Goal: Task Accomplishment & Management: Use online tool/utility

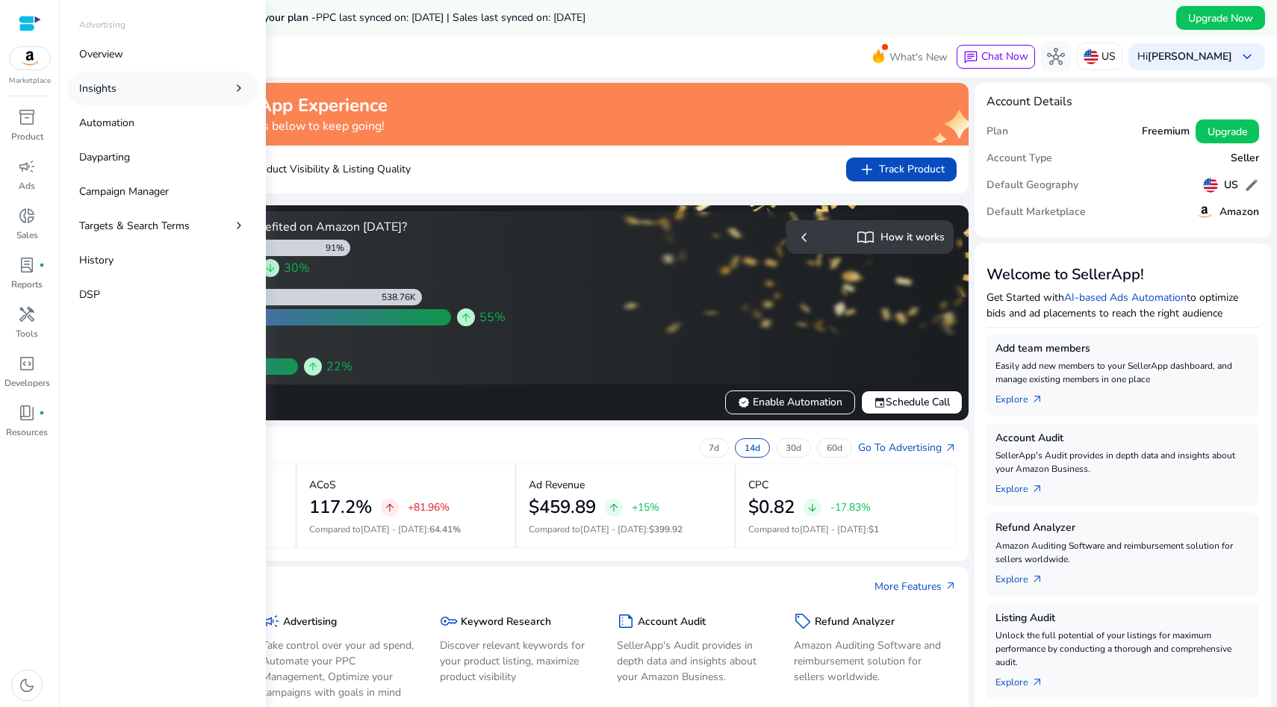
click at [178, 87] on link "Insights chevron_right" at bounding box center [162, 89] width 191 height 34
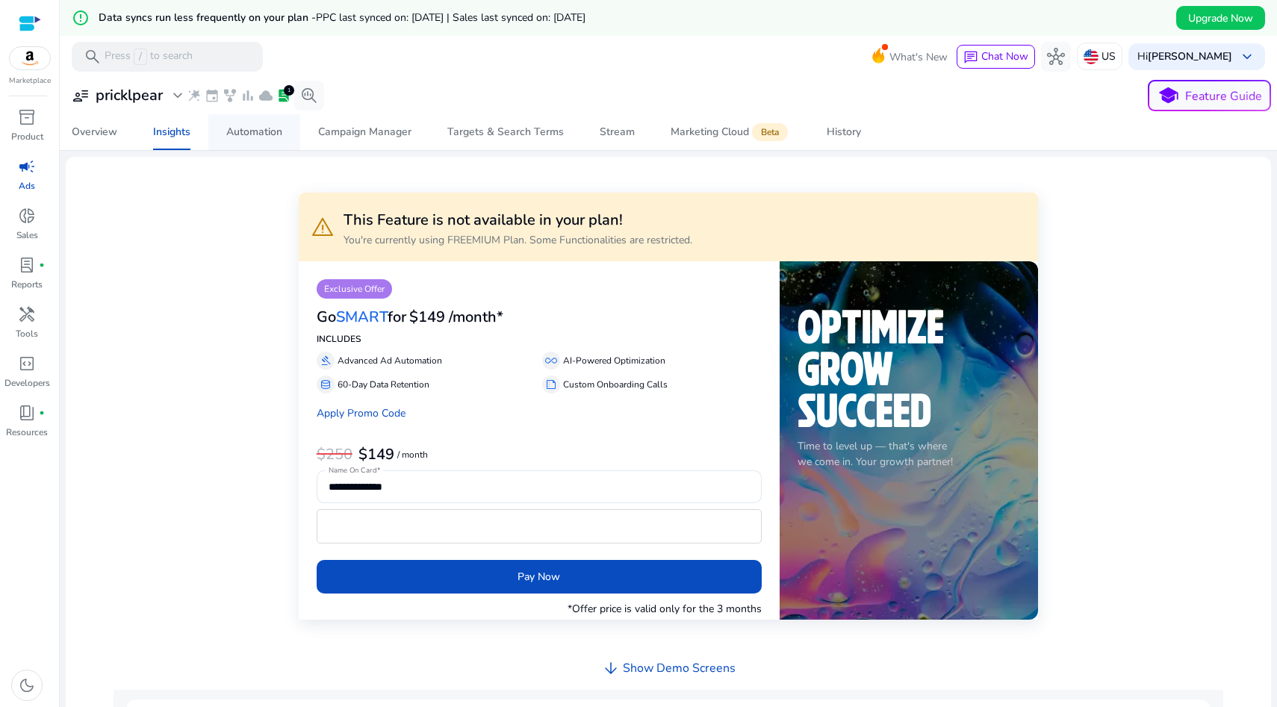
click at [255, 135] on div "Automation" at bounding box center [254, 132] width 56 height 10
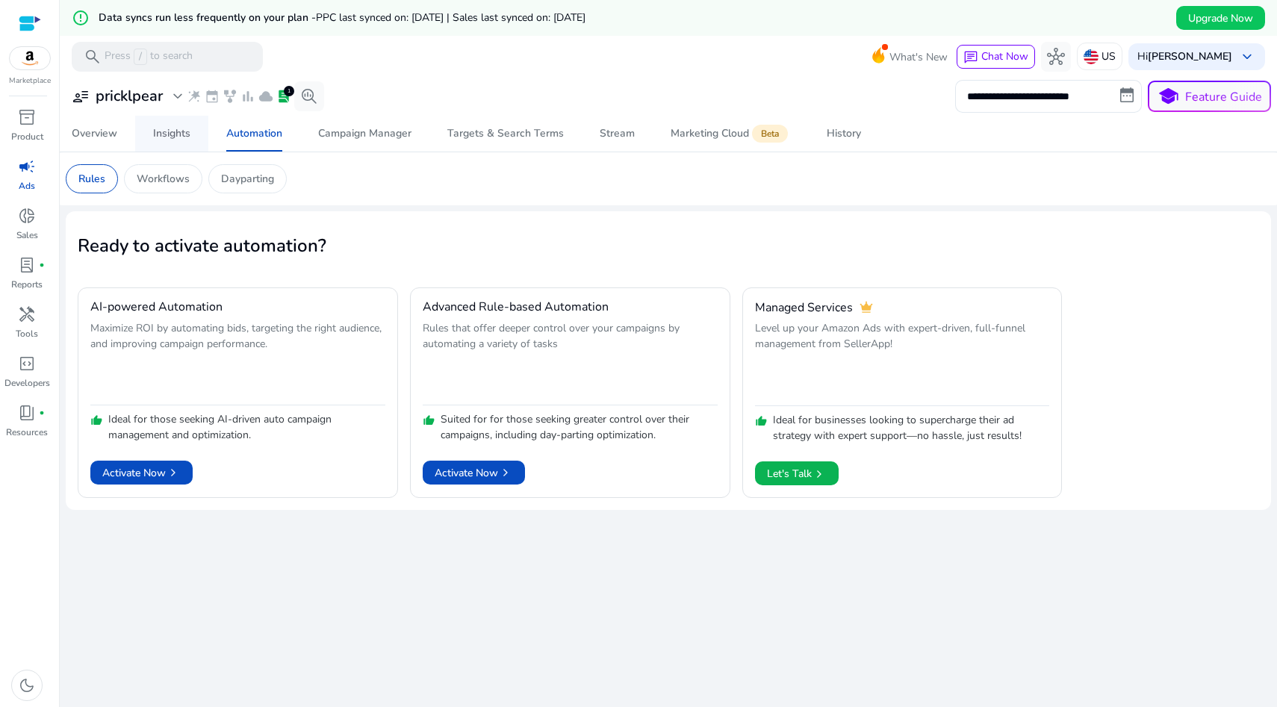
click at [196, 129] on link "Insights" at bounding box center [171, 134] width 73 height 36
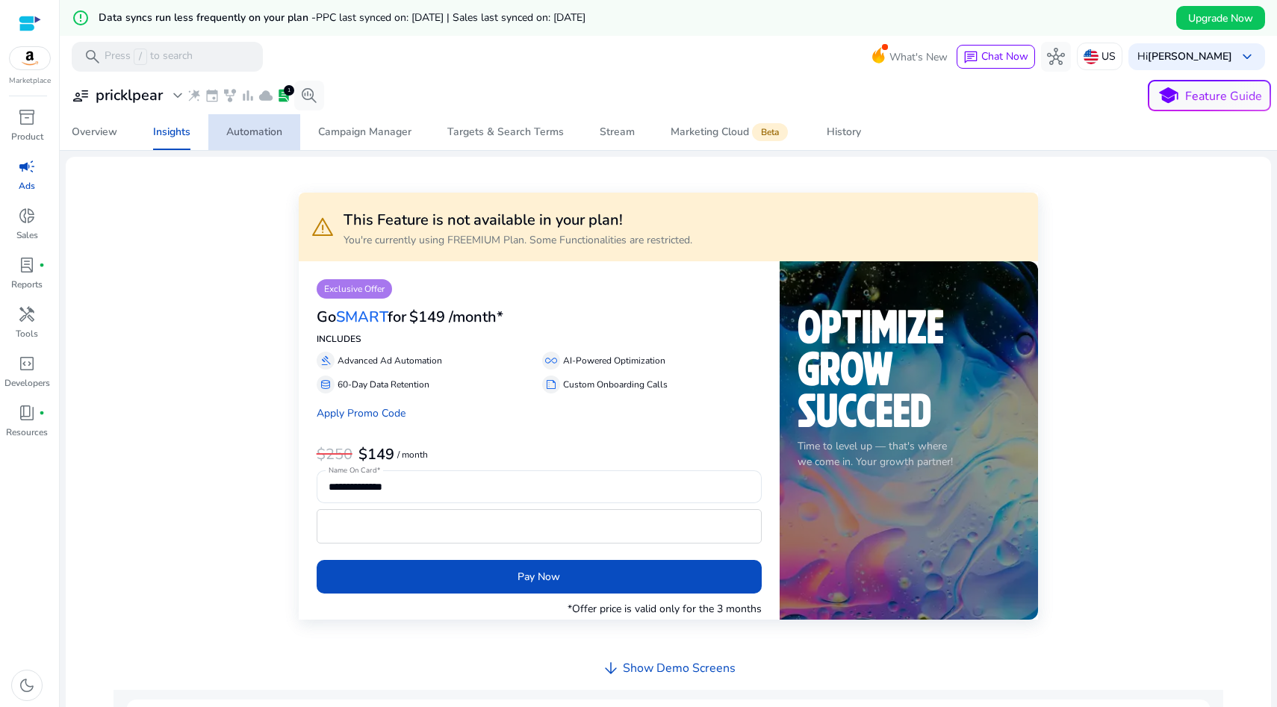
click at [249, 134] on div "Automation" at bounding box center [254, 132] width 56 height 10
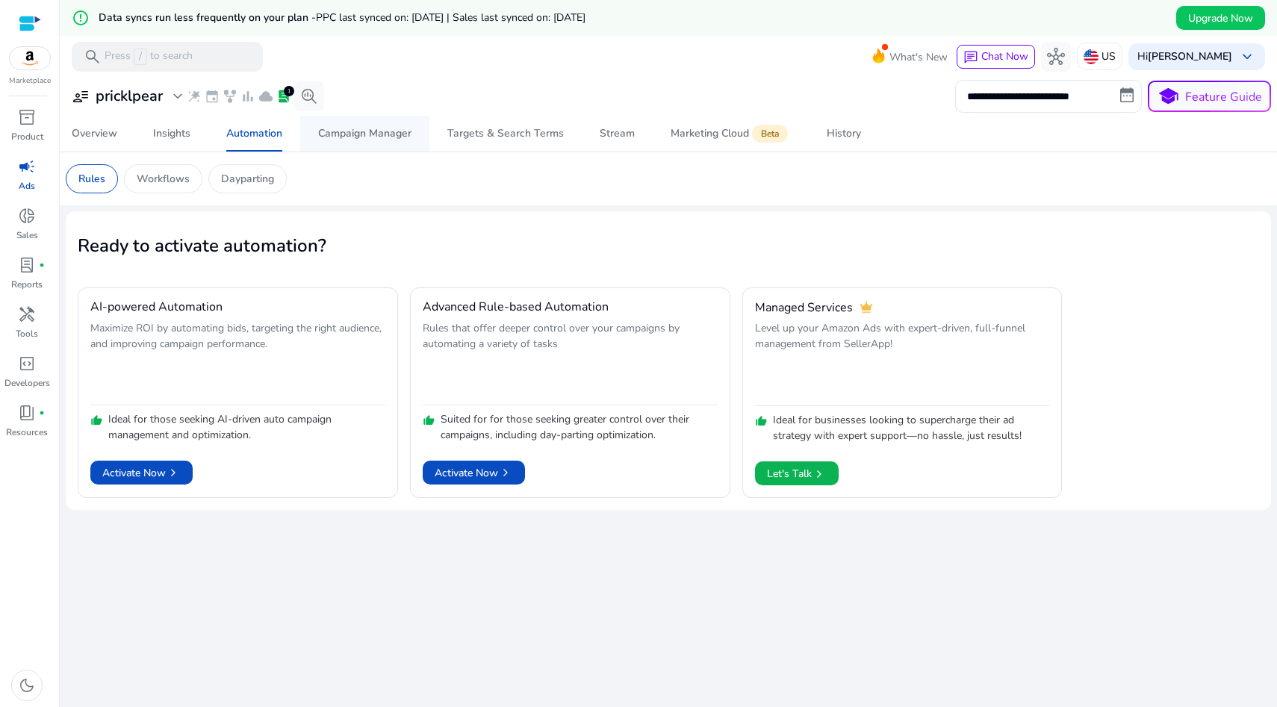
click at [345, 142] on span "Campaign Manager" at bounding box center [364, 134] width 93 height 36
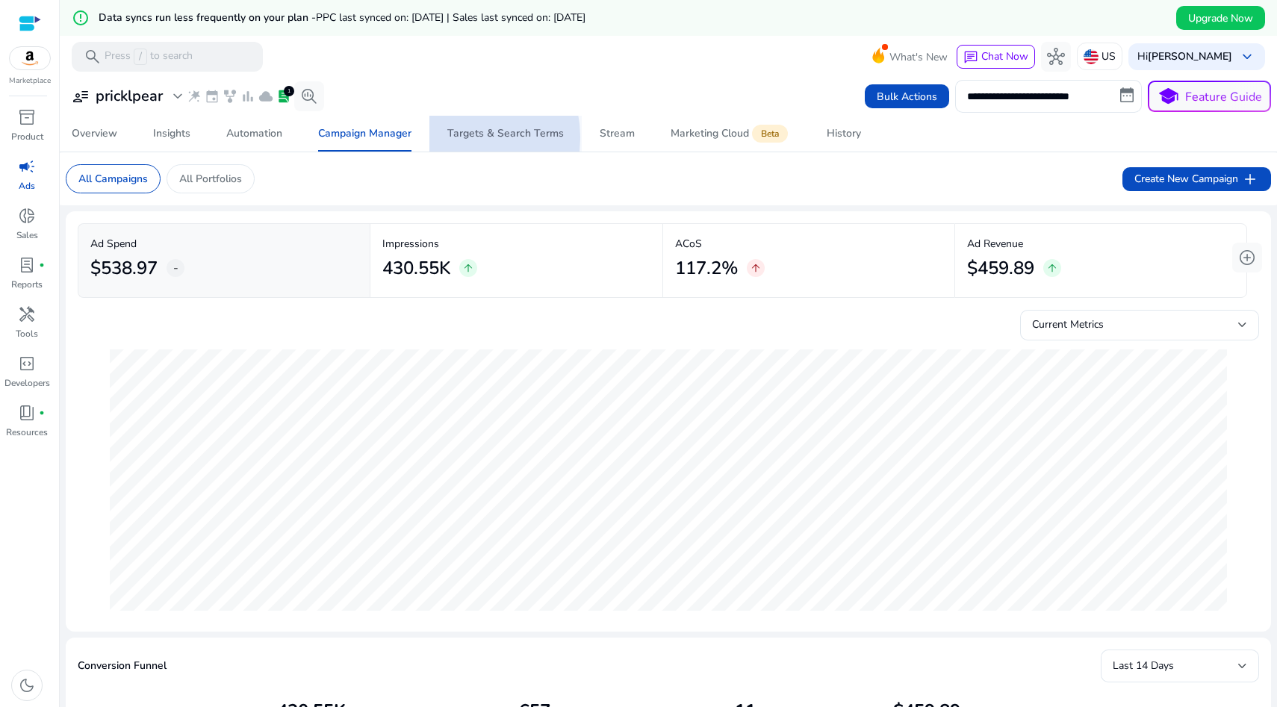
click at [453, 137] on div "Targets & Search Terms" at bounding box center [505, 133] width 116 height 10
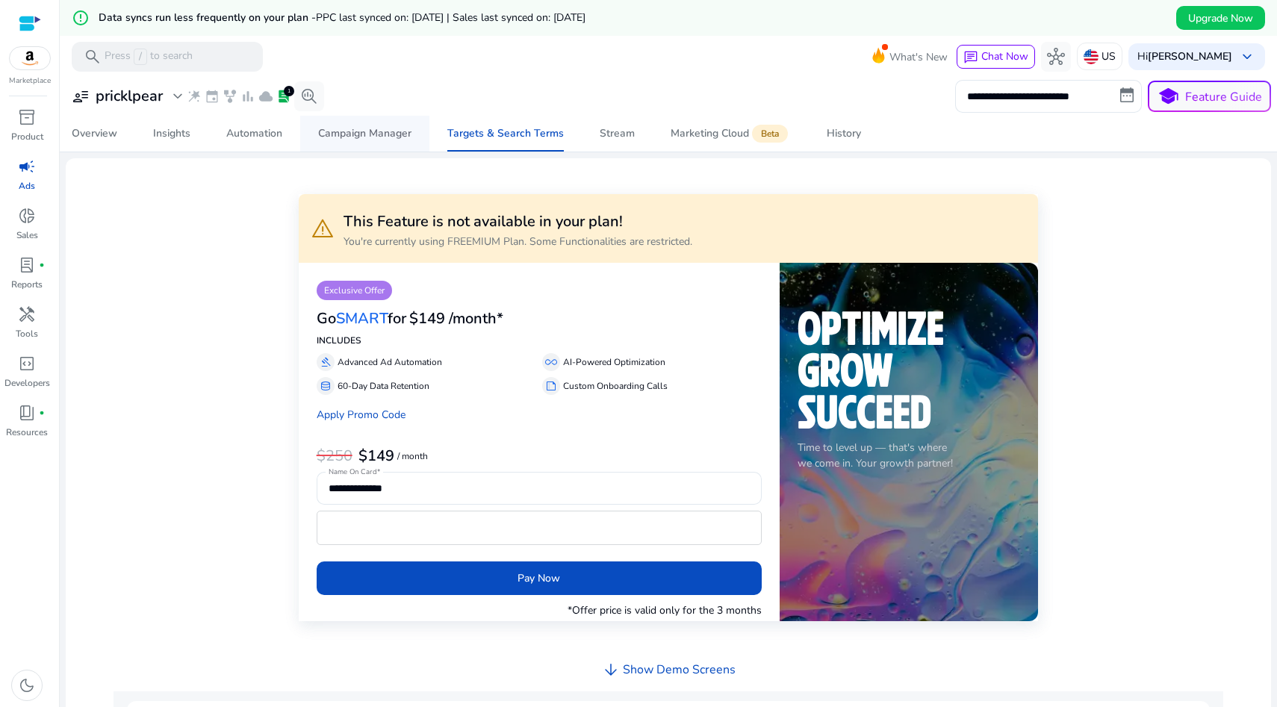
click at [368, 141] on span "Campaign Manager" at bounding box center [364, 134] width 93 height 36
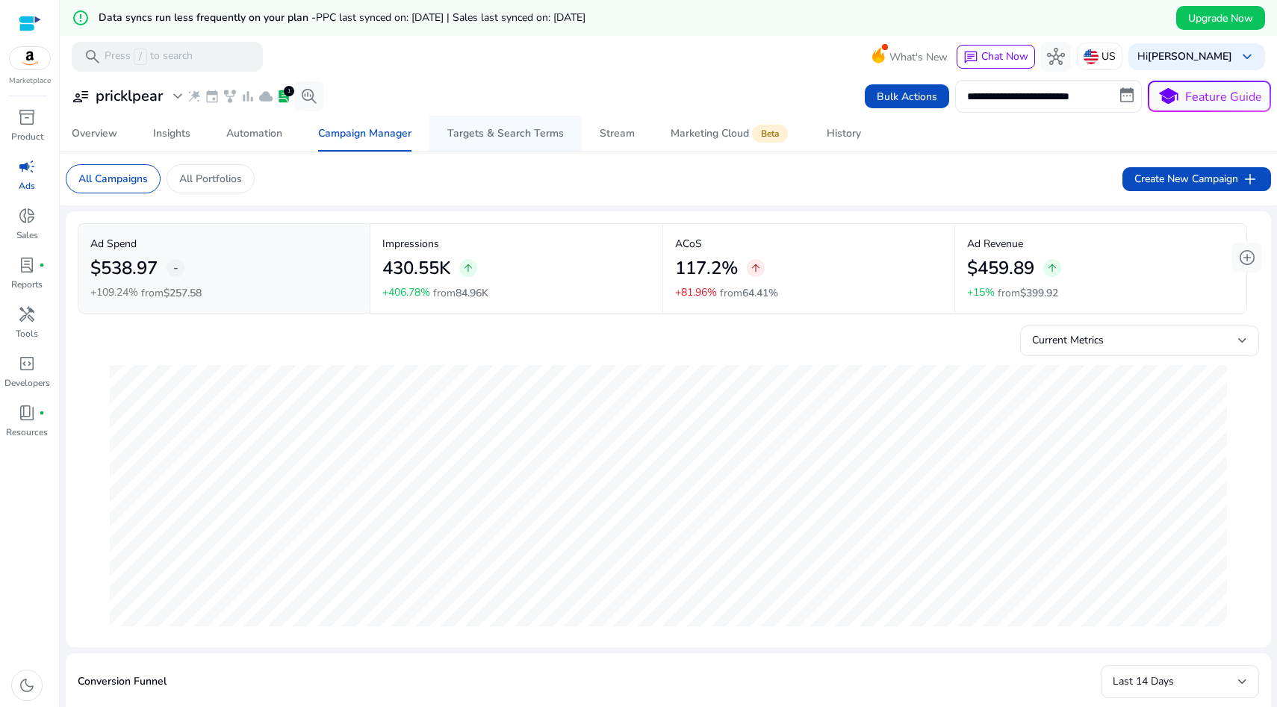
click at [517, 139] on div "Targets & Search Terms" at bounding box center [505, 133] width 116 height 10
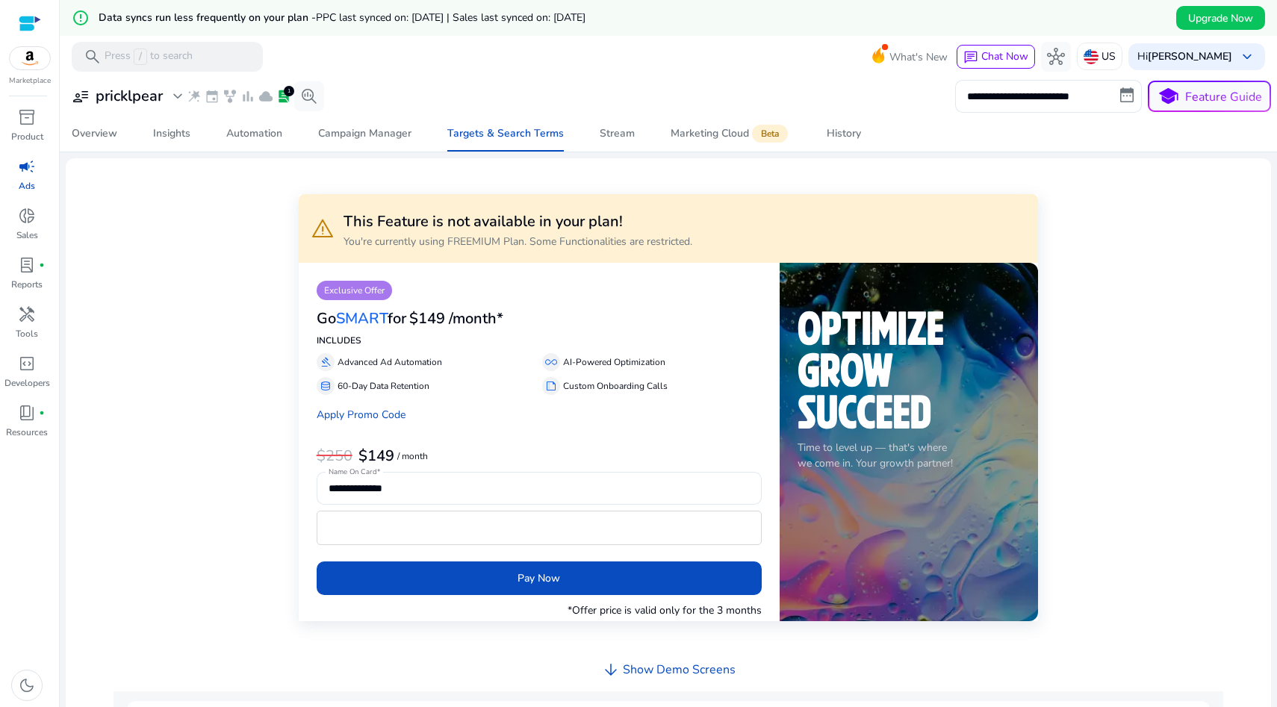
scroll to position [4, 0]
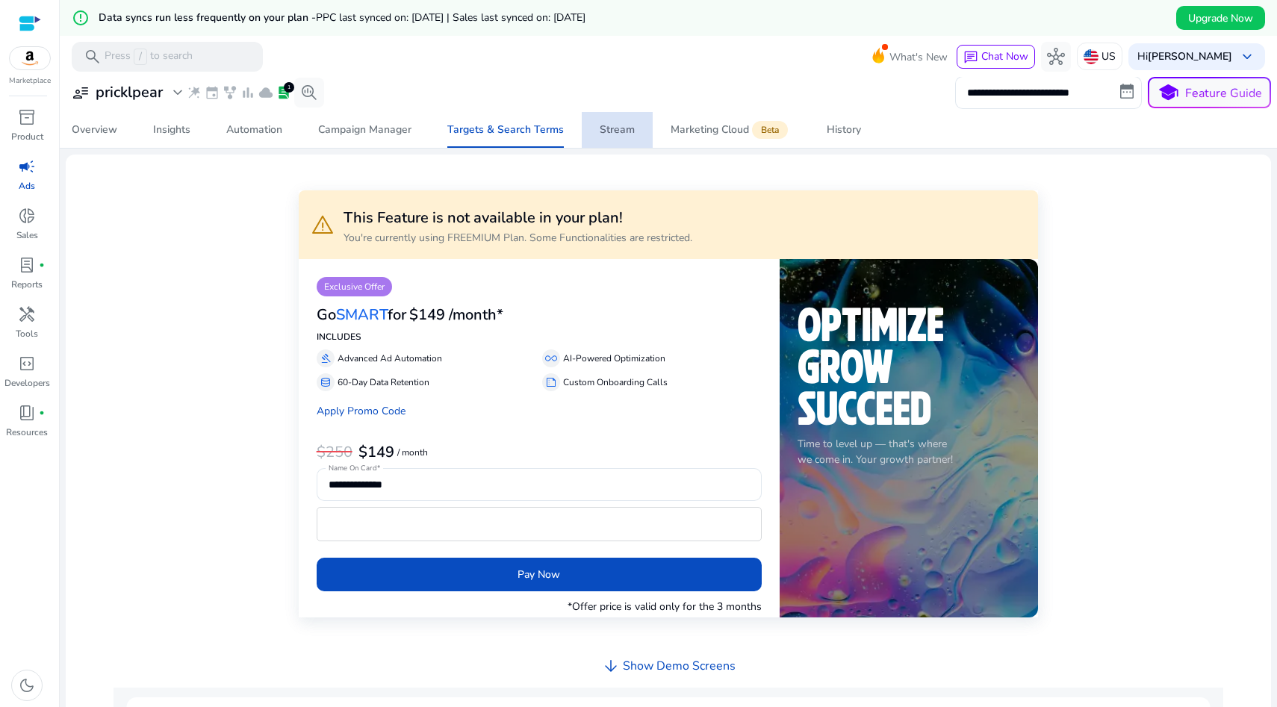
click at [620, 119] on span "Stream" at bounding box center [617, 130] width 35 height 36
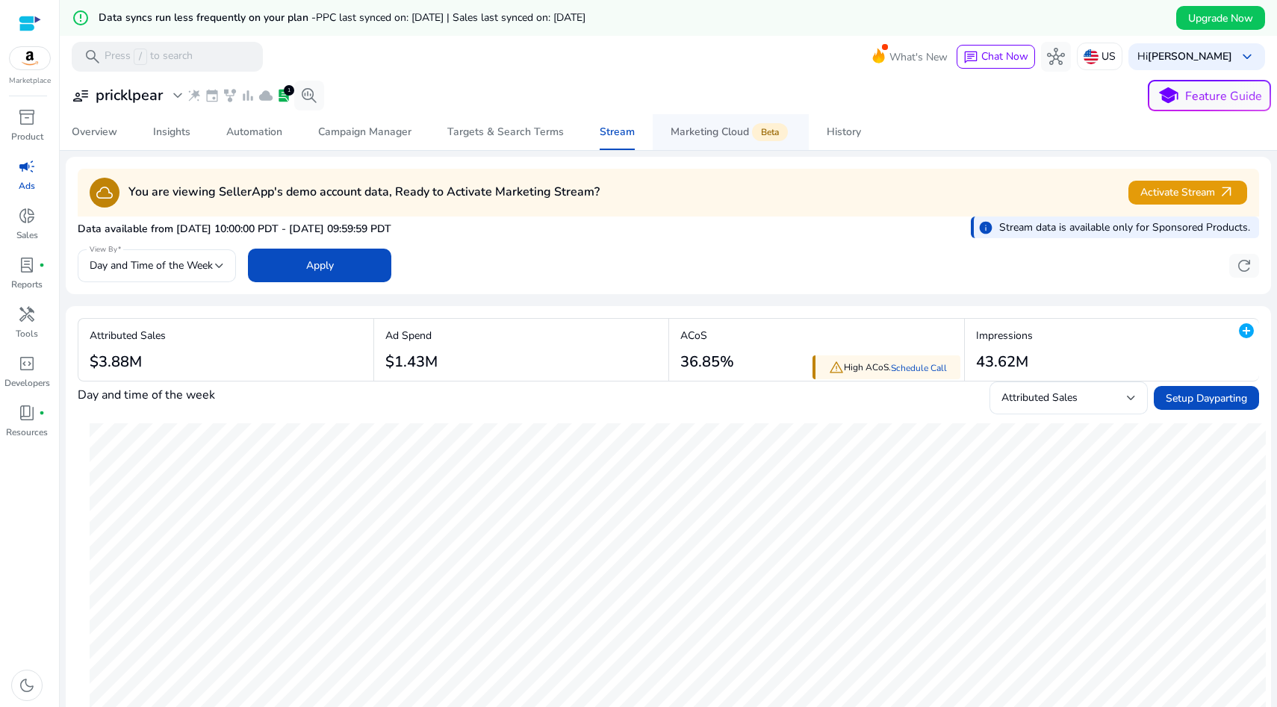
click at [665, 122] on link "Marketing Cloud Beta" at bounding box center [731, 132] width 156 height 36
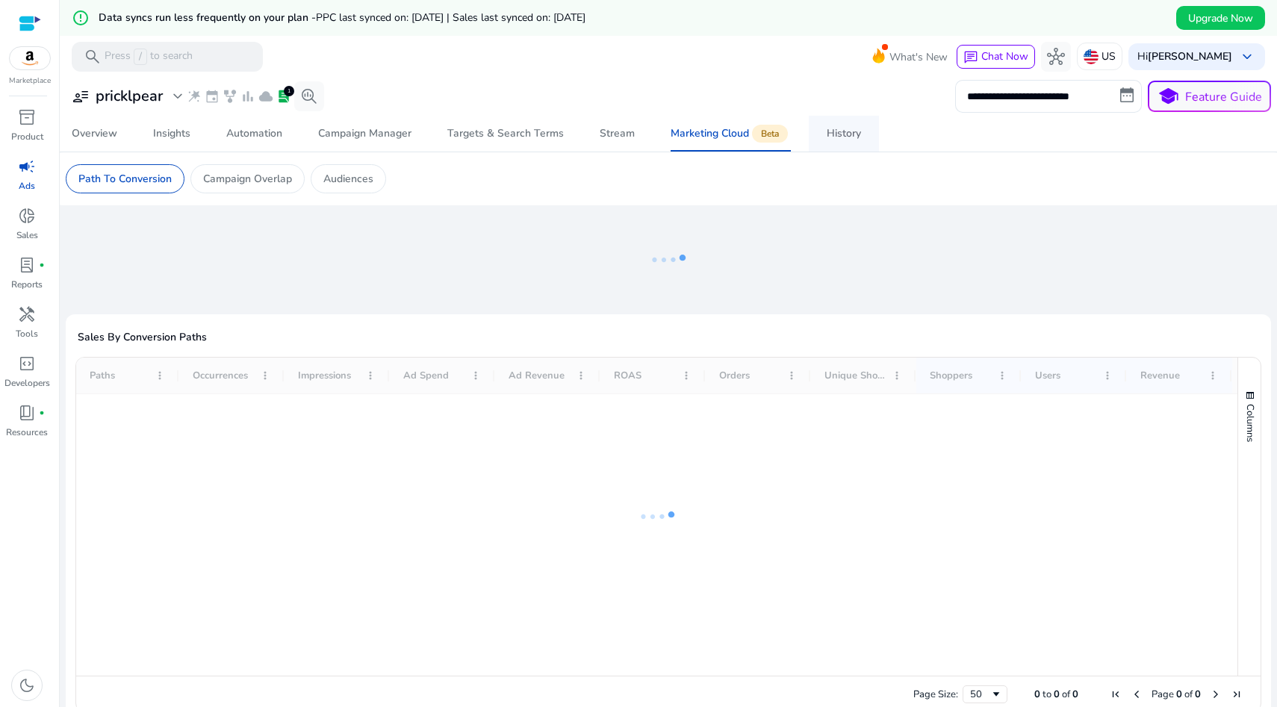
click at [843, 134] on div "History" at bounding box center [844, 133] width 34 height 10
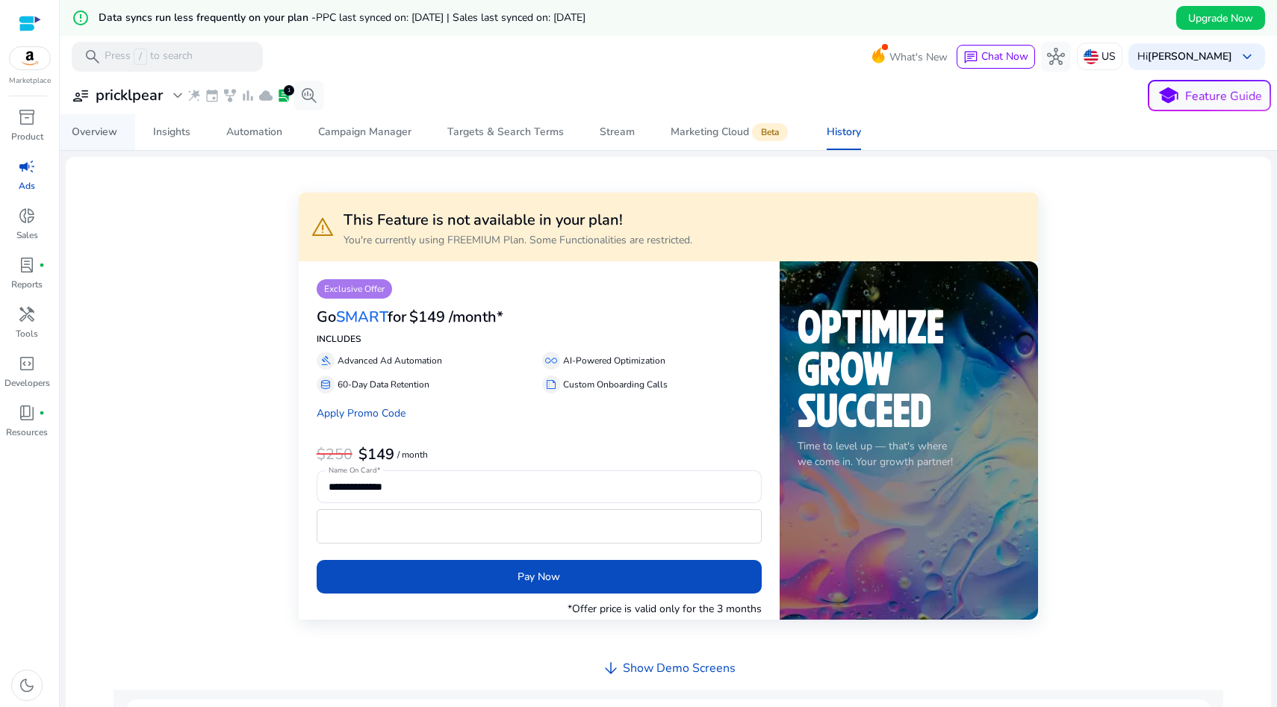
click at [103, 124] on span "Overview" at bounding box center [95, 132] width 46 height 36
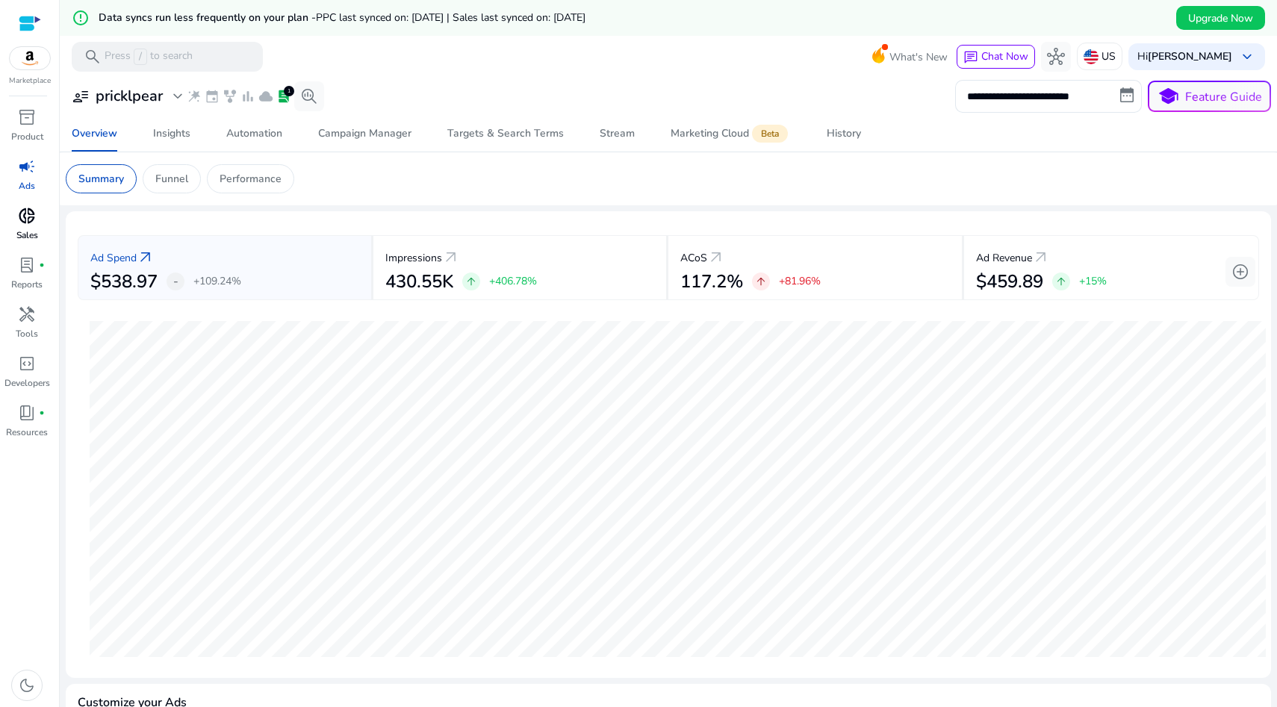
click at [25, 231] on p "Sales" at bounding box center [27, 234] width 22 height 13
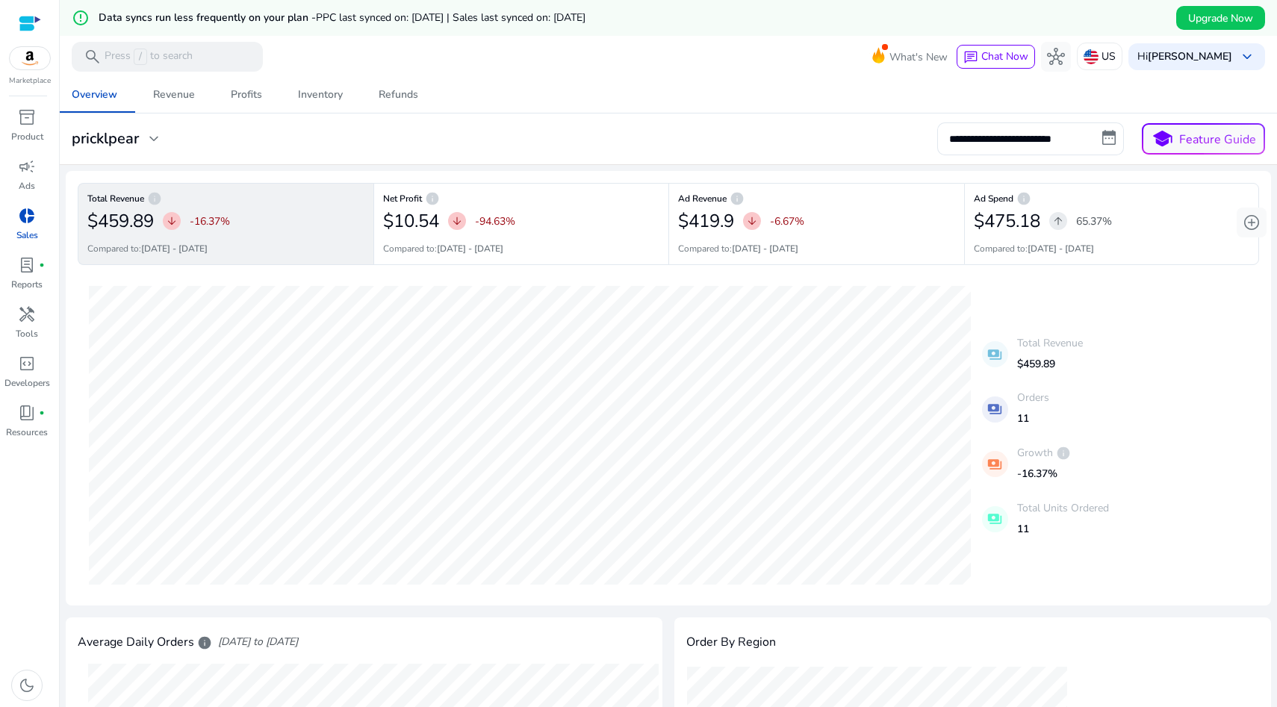
click at [668, 136] on div "**********" at bounding box center [668, 138] width 1205 height 33
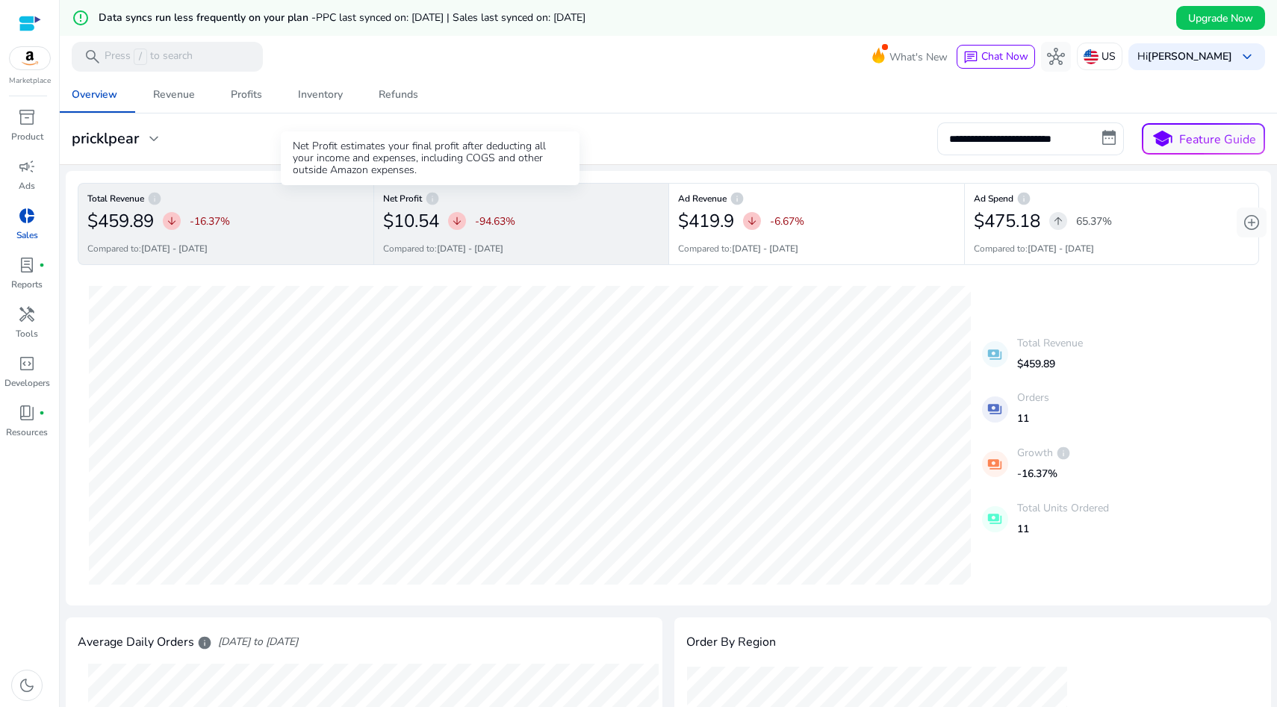
click at [431, 197] on span "info" at bounding box center [432, 198] width 15 height 15
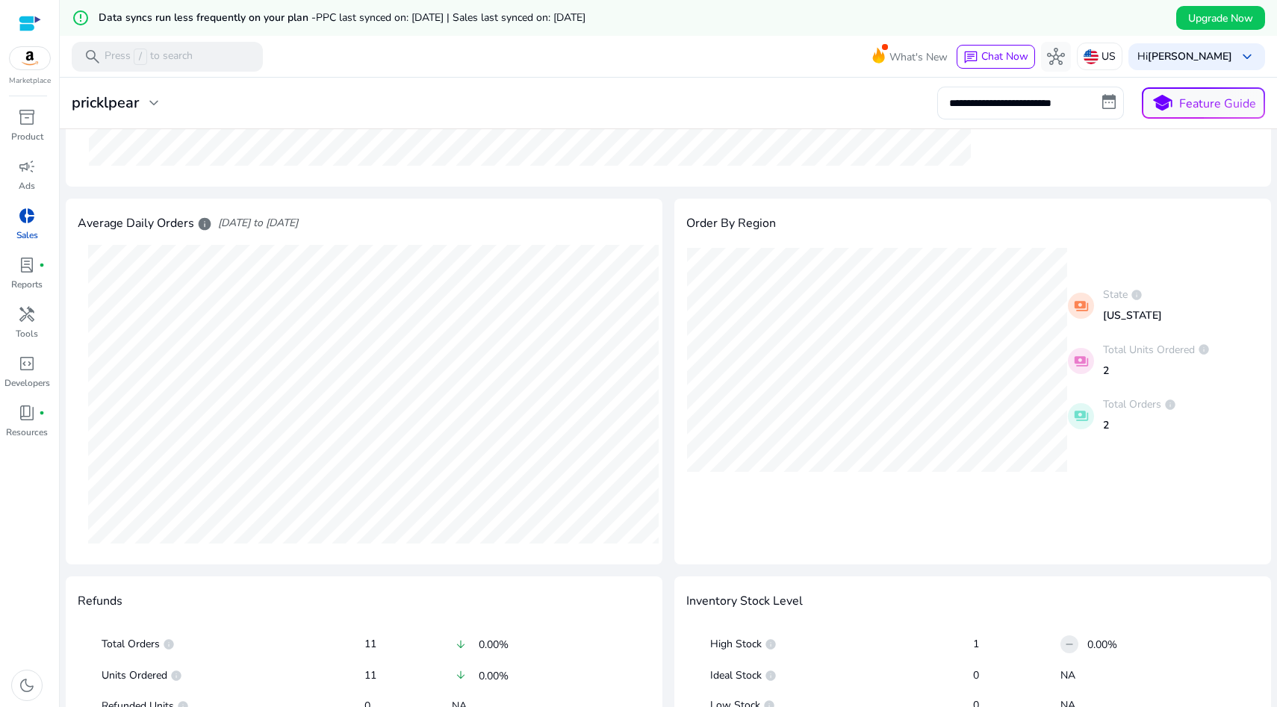
scroll to position [592, 0]
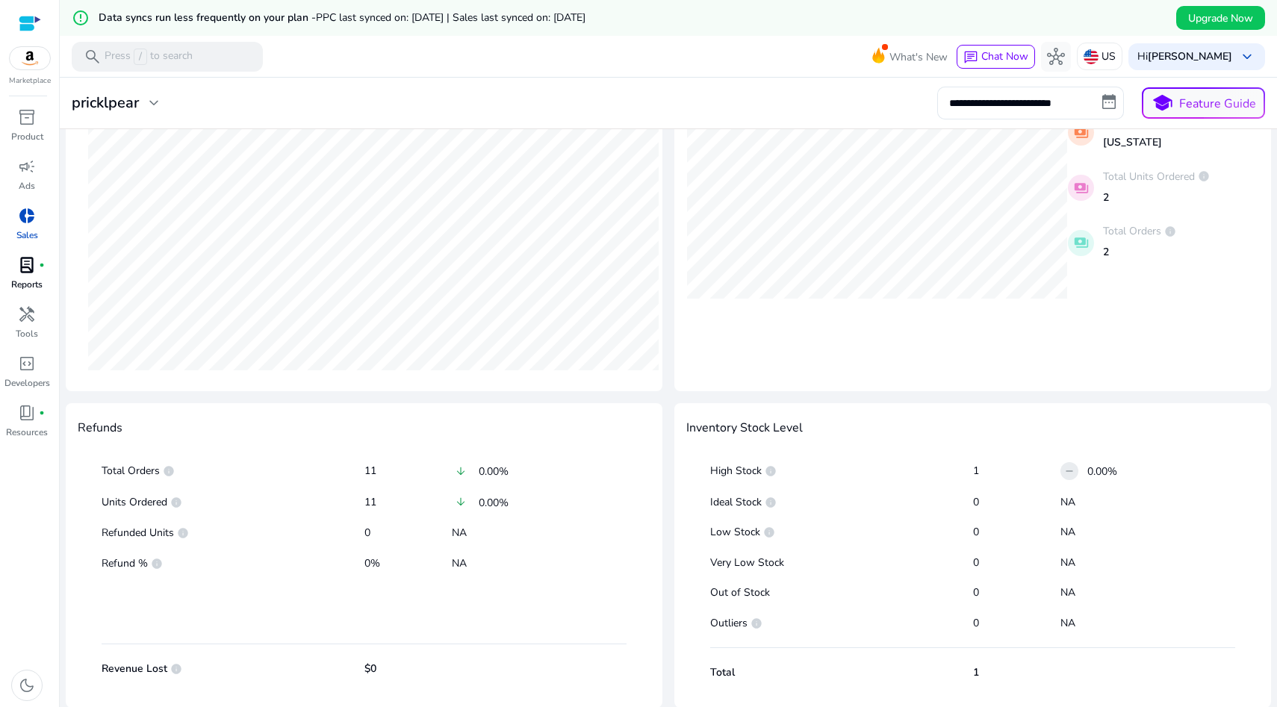
click at [10, 259] on div "lab_profile fiber_manual_record" at bounding box center [27, 265] width 42 height 24
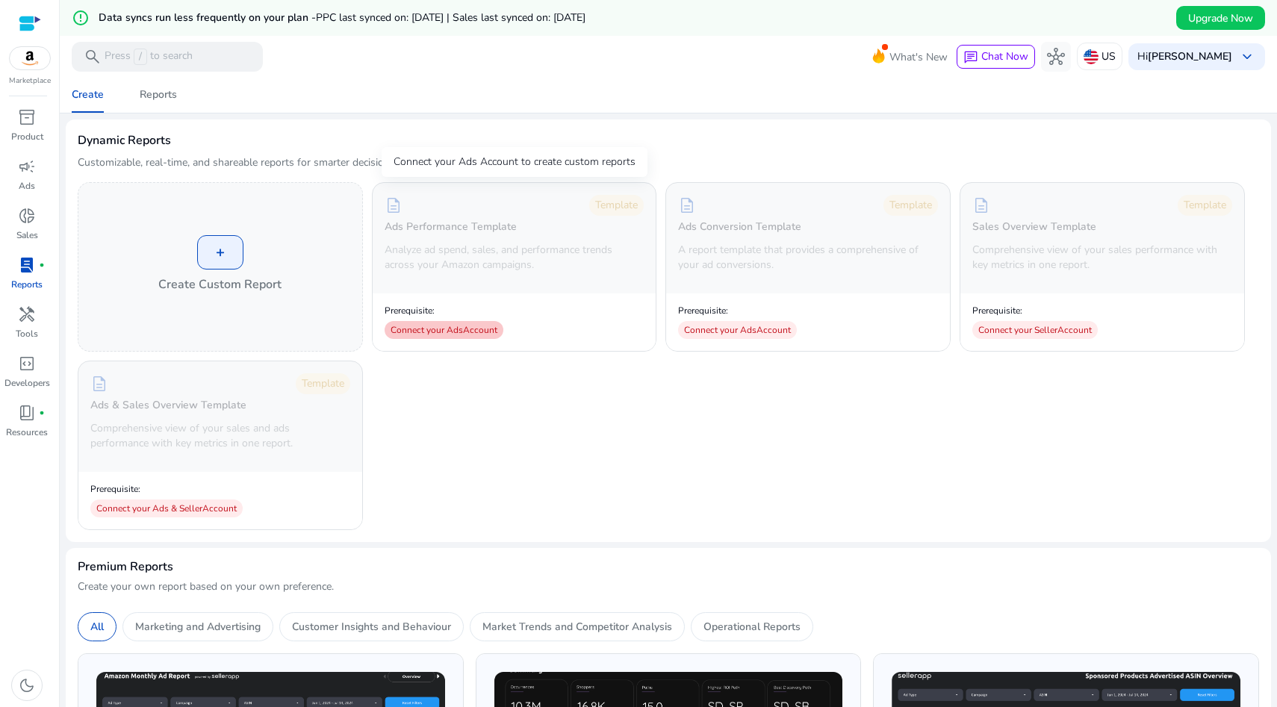
click at [431, 335] on div "Connect your Ads Account" at bounding box center [444, 330] width 119 height 18
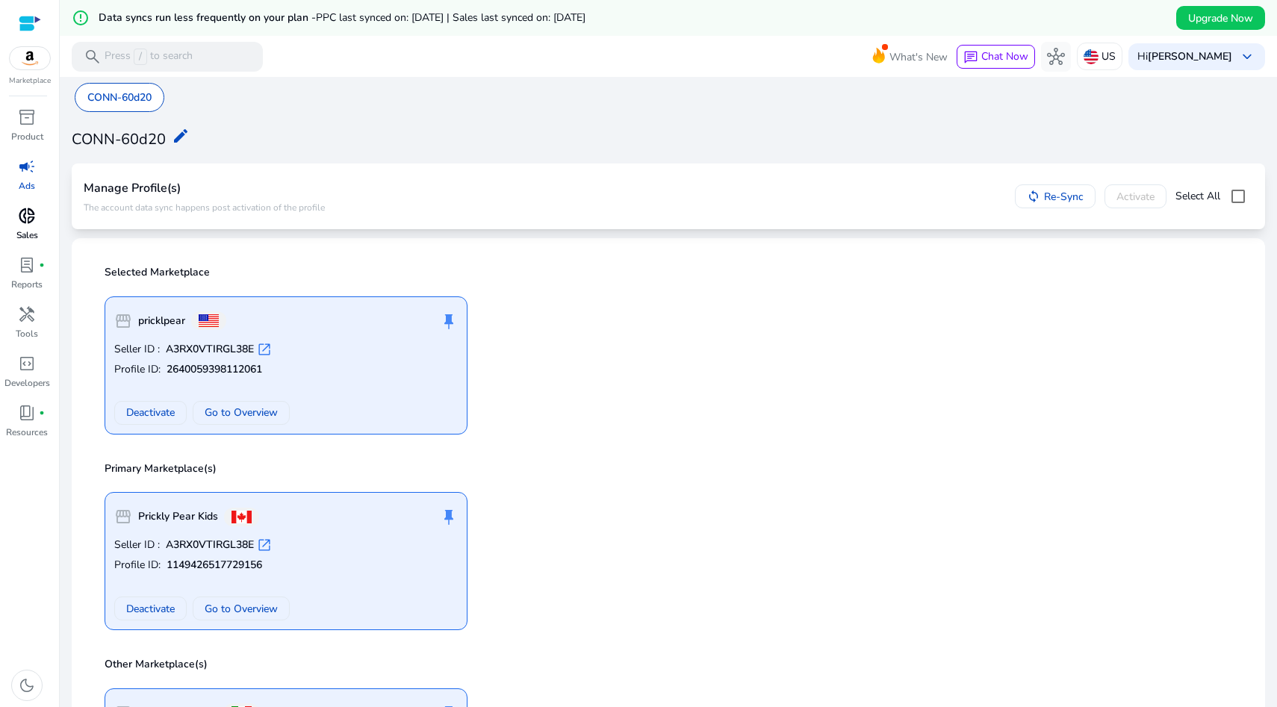
click at [25, 234] on p "Sales" at bounding box center [27, 234] width 22 height 13
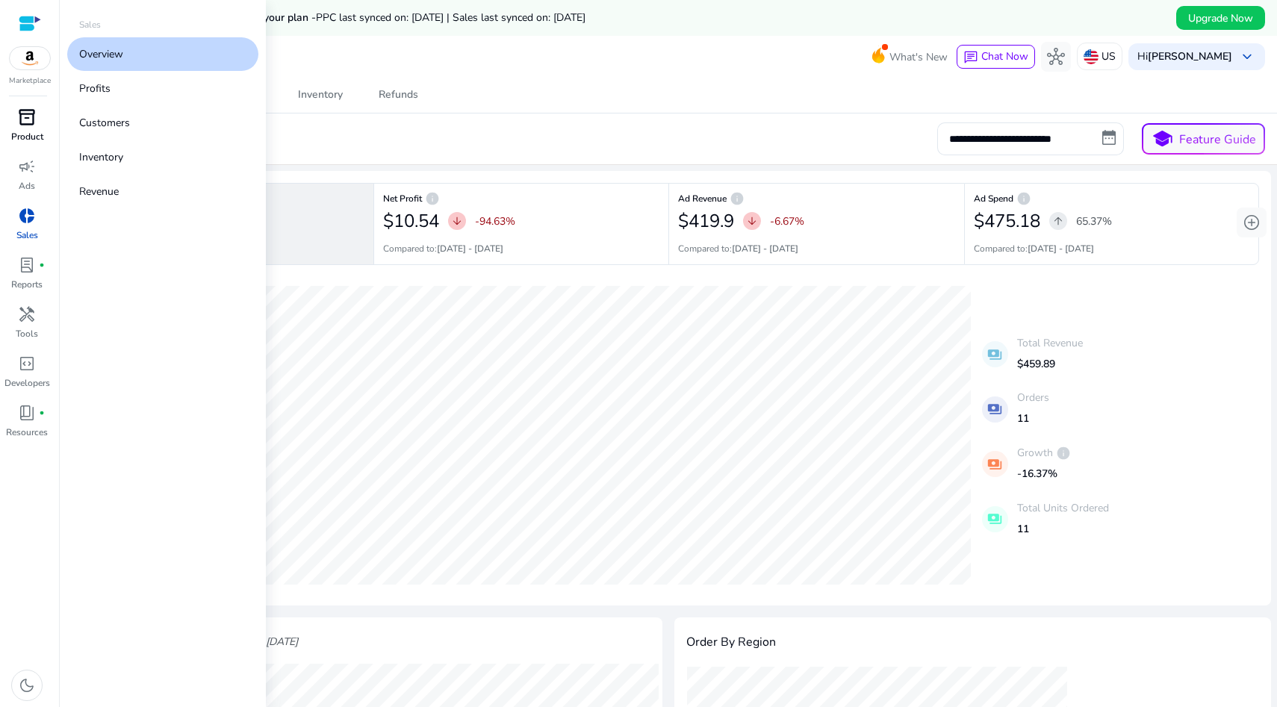
click at [22, 137] on p "Product" at bounding box center [27, 136] width 32 height 13
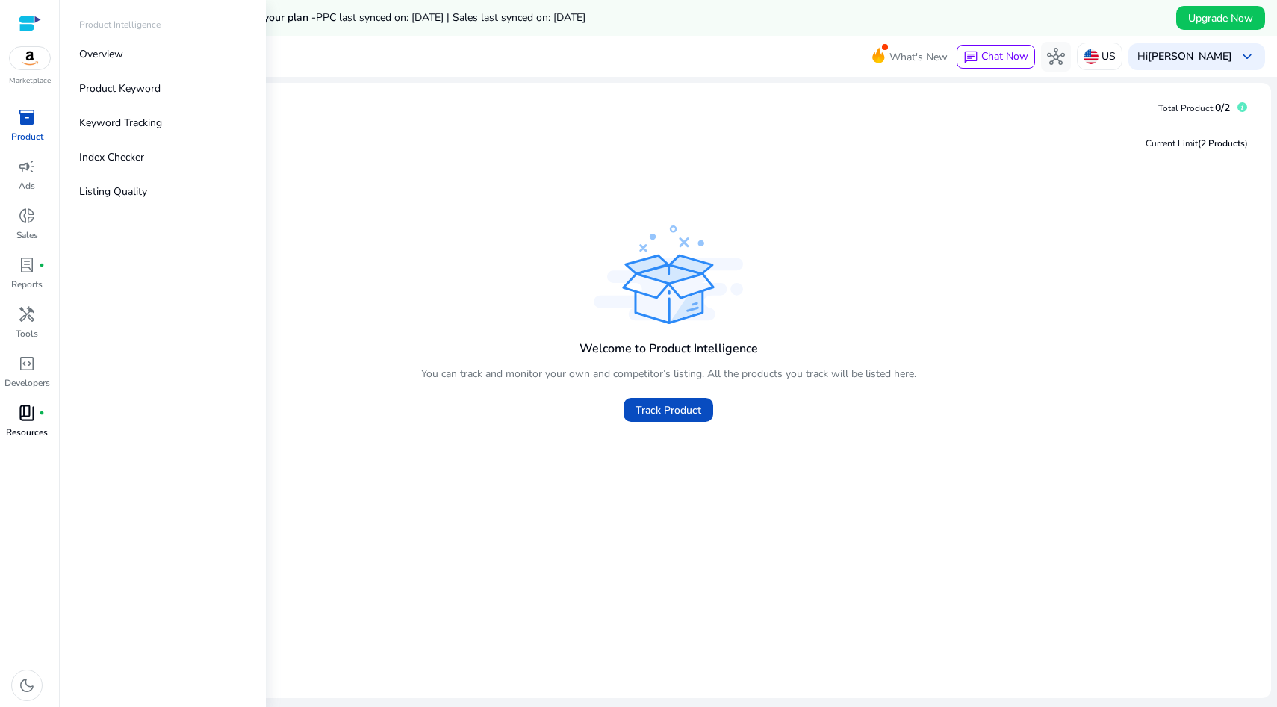
click at [31, 417] on span "book_4" at bounding box center [27, 413] width 18 height 18
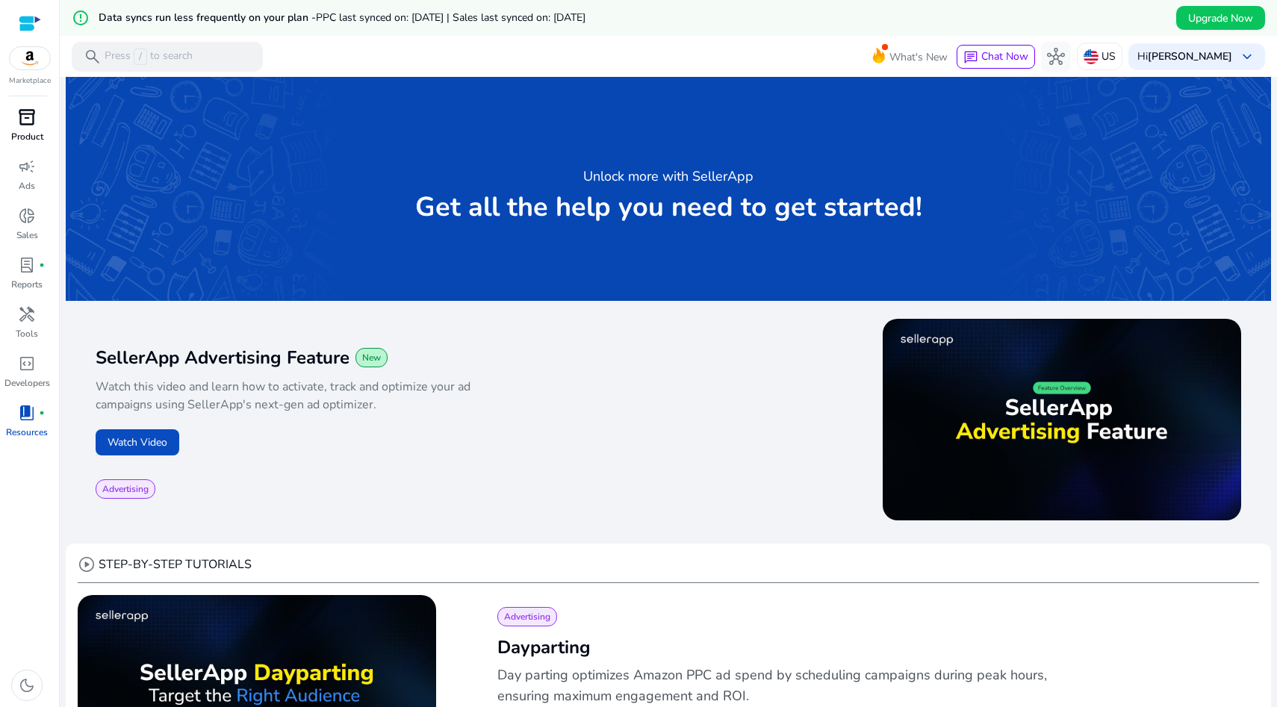
click at [29, 133] on p "Product" at bounding box center [27, 136] width 32 height 13
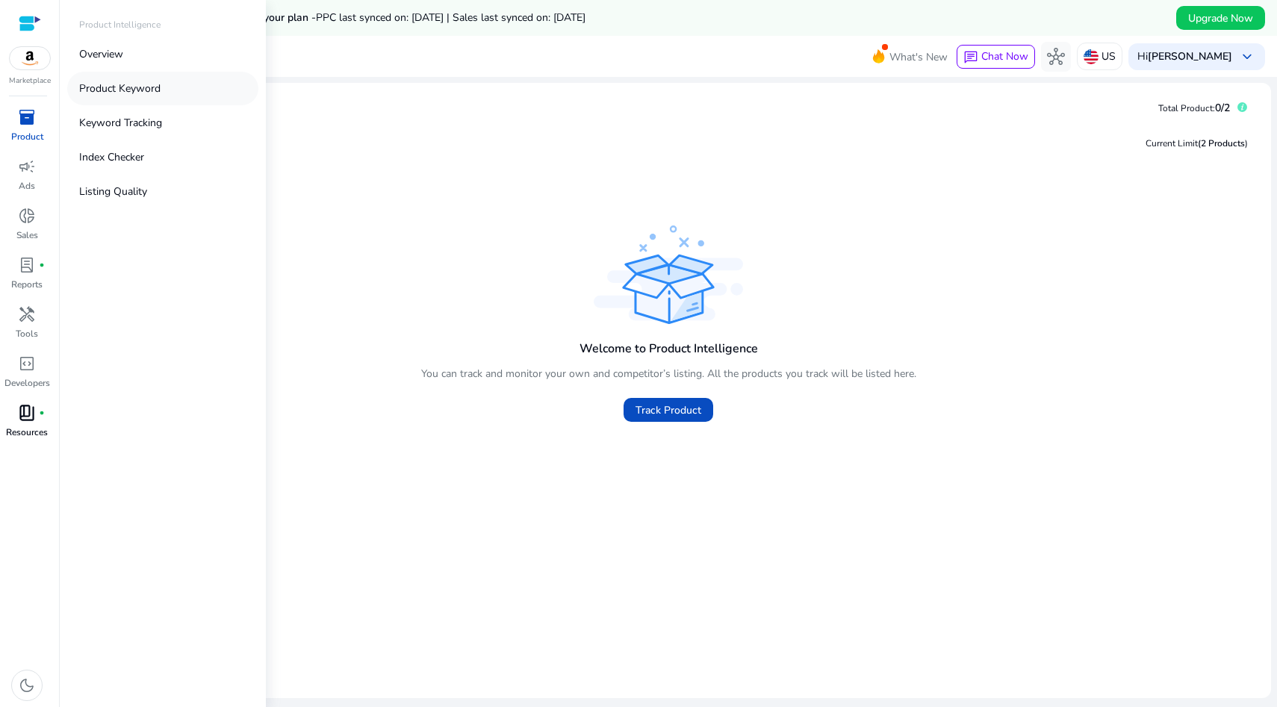
click at [155, 83] on p "Product Keyword" at bounding box center [119, 89] width 81 height 16
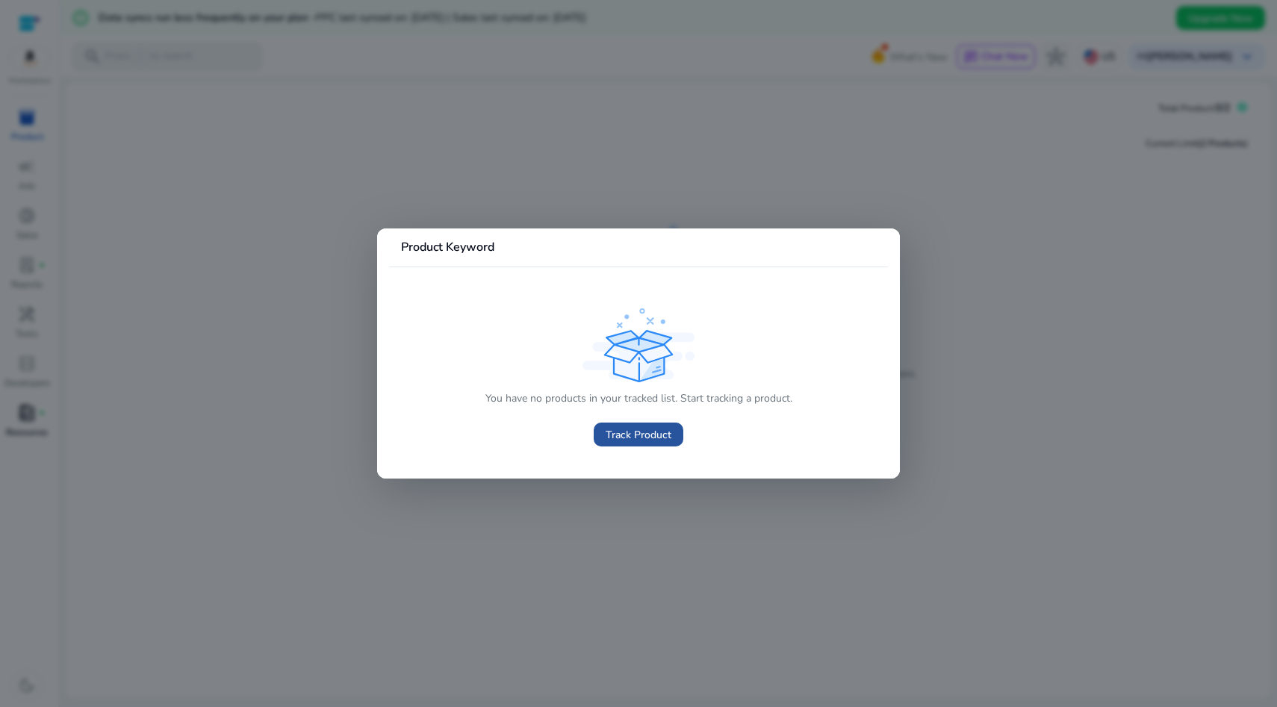
click at [652, 437] on span "Track Product" at bounding box center [639, 435] width 66 height 16
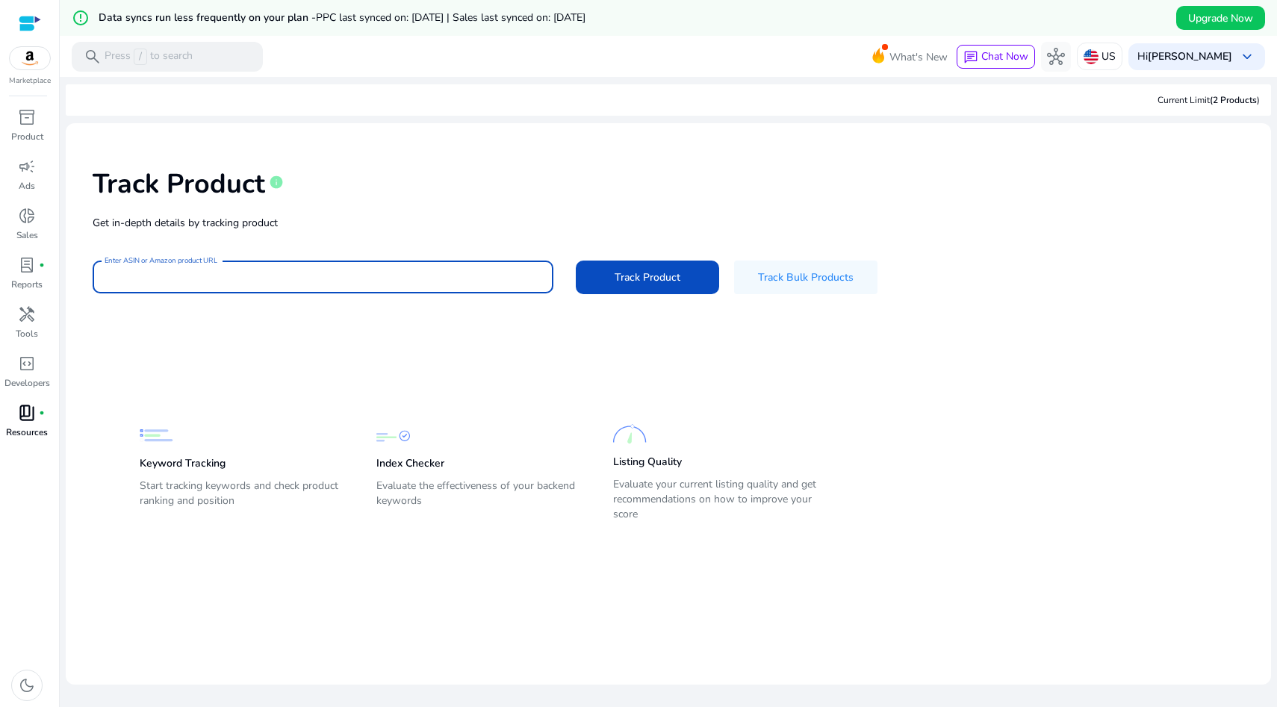
click at [335, 279] on input "Enter ASIN or Amazon product URL" at bounding box center [323, 277] width 437 height 16
type input "**********"
click at [658, 281] on span "Track Product" at bounding box center [648, 278] width 66 height 16
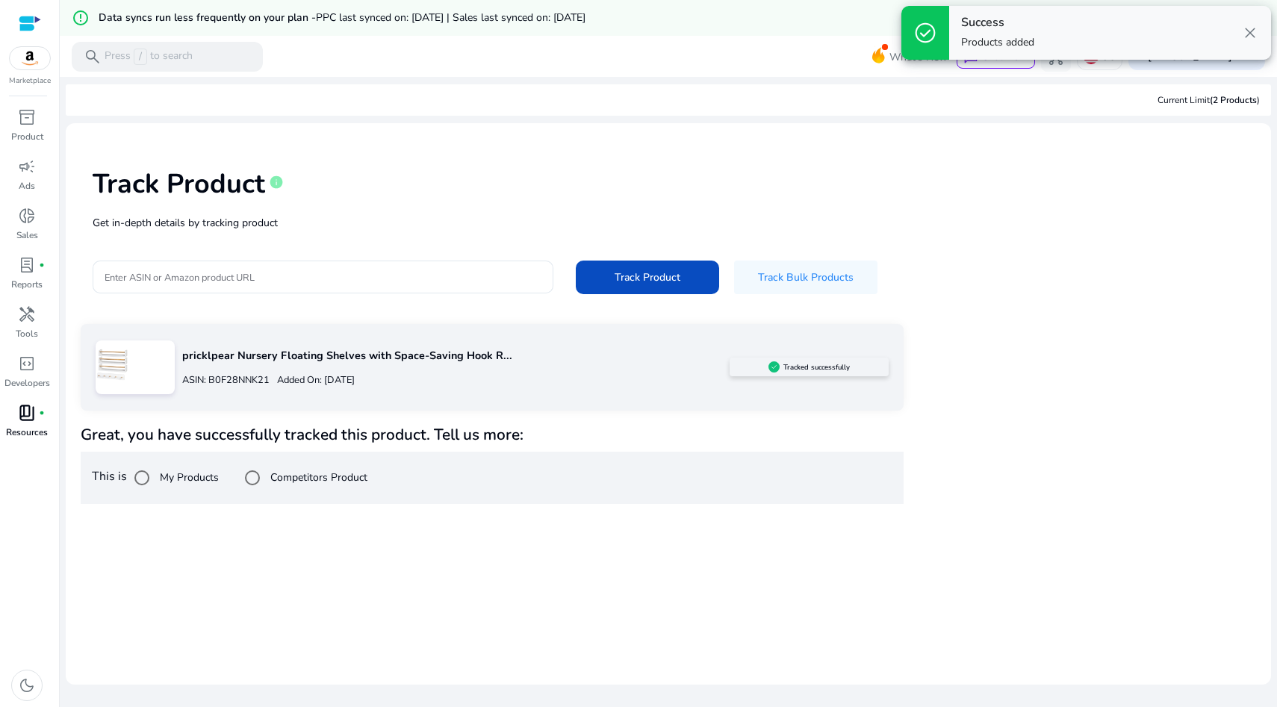
click at [279, 364] on div "pricklpear Nursery Floating Shelves with Space-Saving Hook R... ASIN: B0F28NNK2…" at bounding box center [452, 367] width 555 height 57
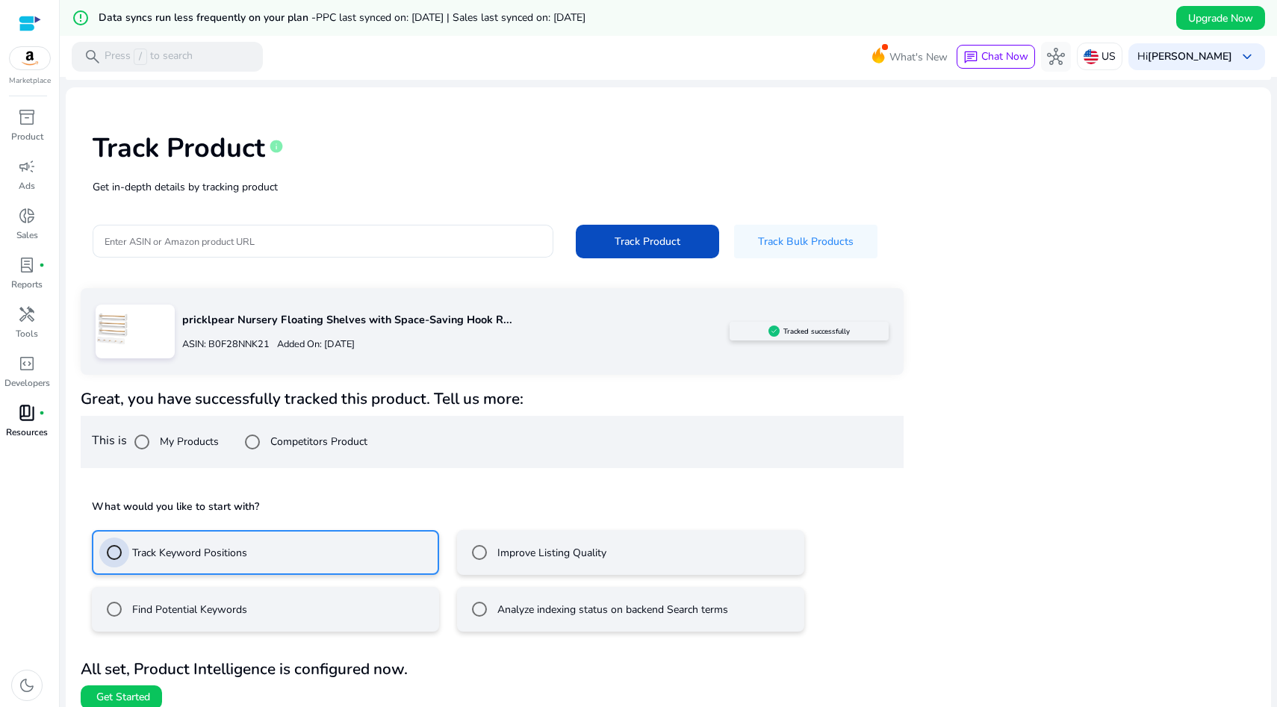
scroll to position [49, 0]
